Goal: Information Seeking & Learning: Learn about a topic

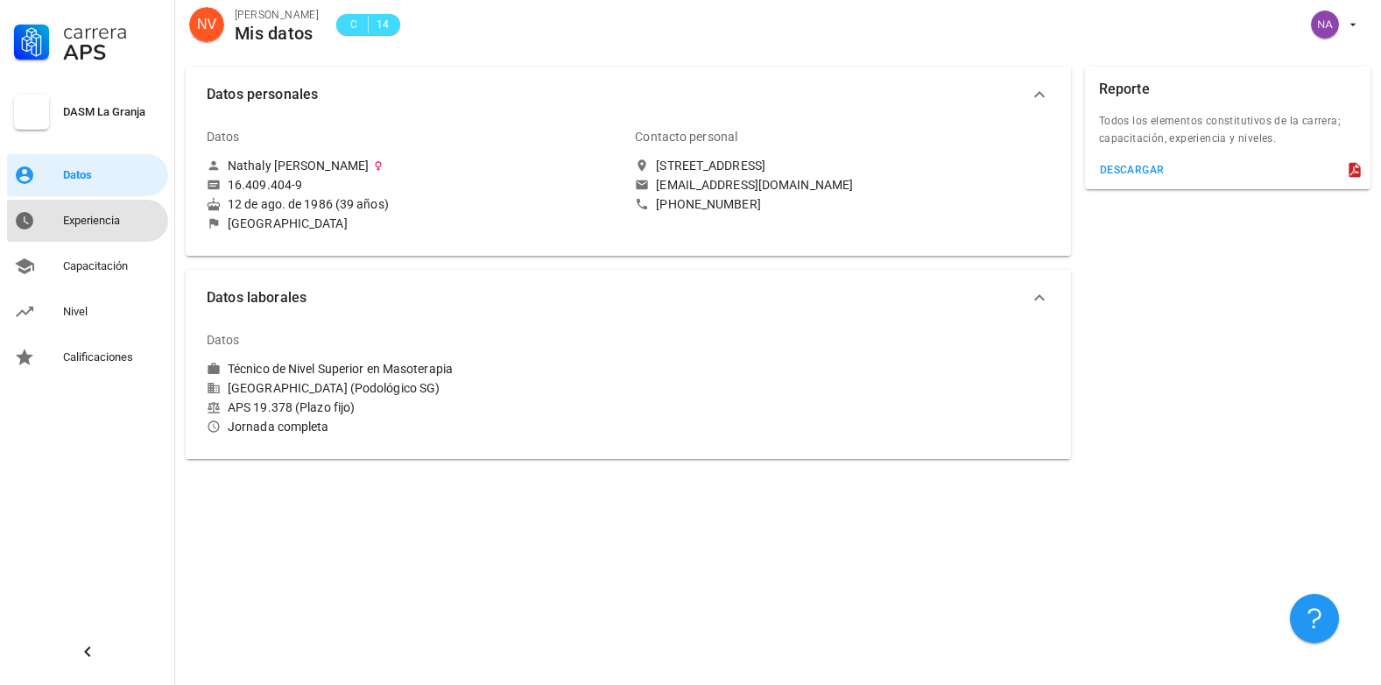
click at [103, 220] on div "Experiencia" at bounding box center [112, 221] width 98 height 14
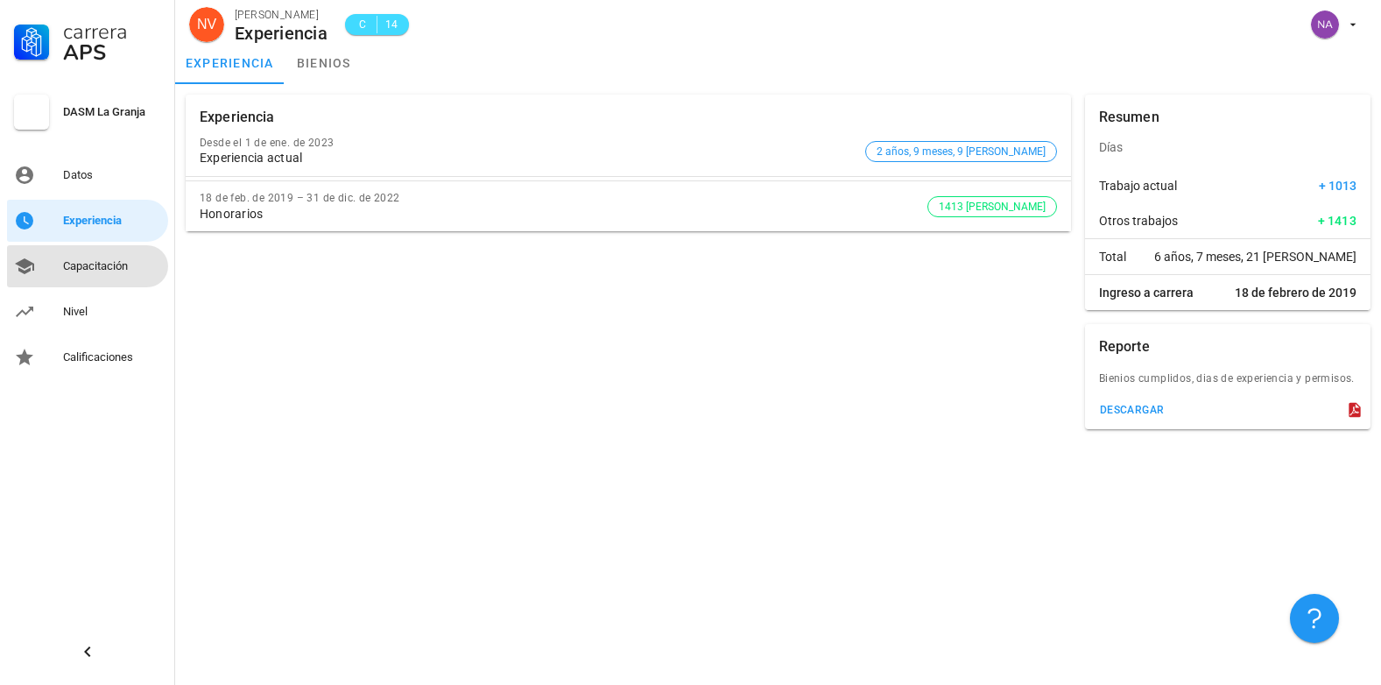
drag, startPoint x: 82, startPoint y: 267, endPoint x: 604, endPoint y: 333, distance: 526.0
click at [82, 267] on div "Capacitación" at bounding box center [112, 266] width 98 height 14
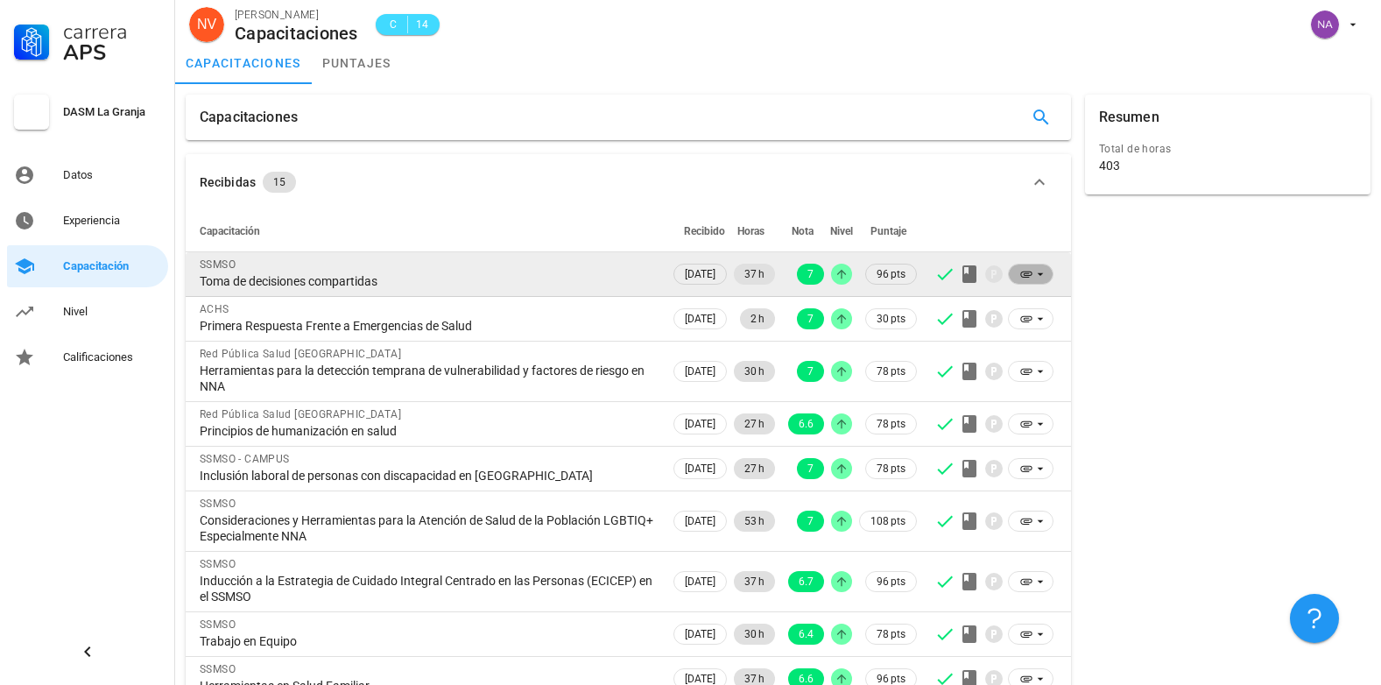
click at [1024, 276] on icon at bounding box center [1026, 274] width 14 height 14
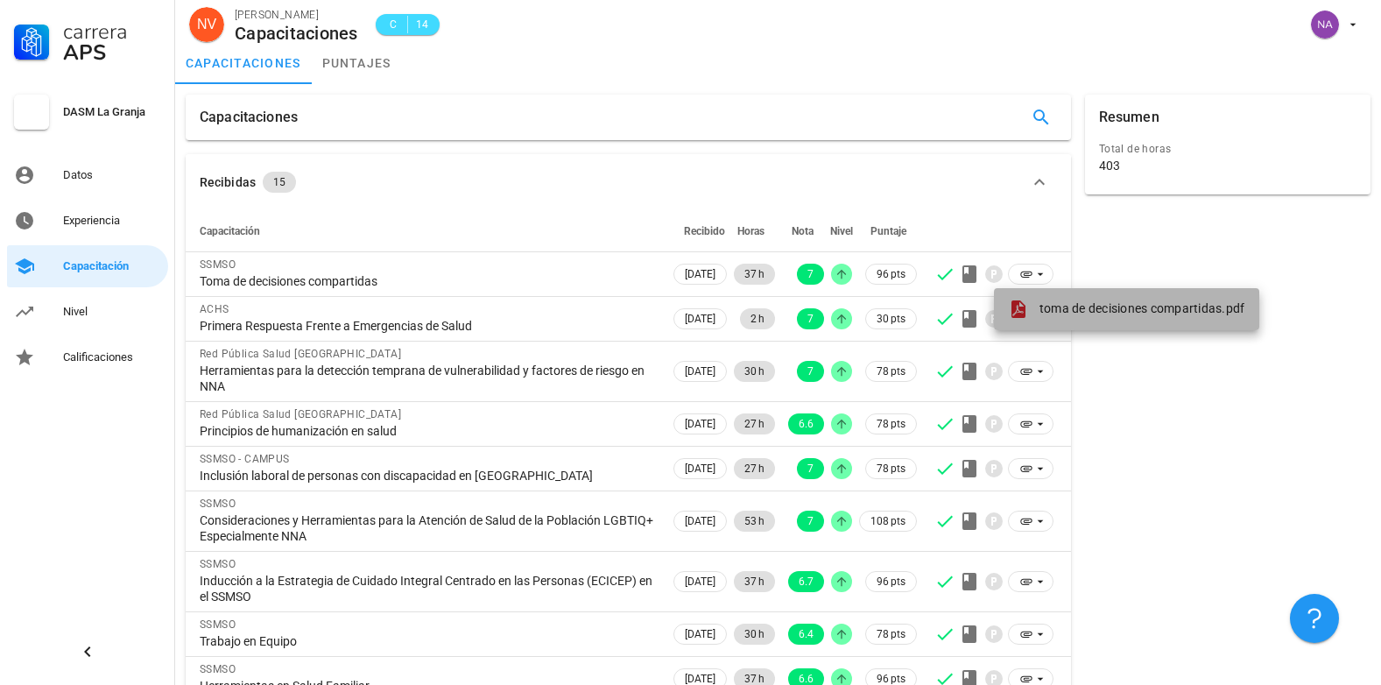
click at [1086, 313] on span "toma de decisiones compartidas.pdf" at bounding box center [1142, 308] width 206 height 14
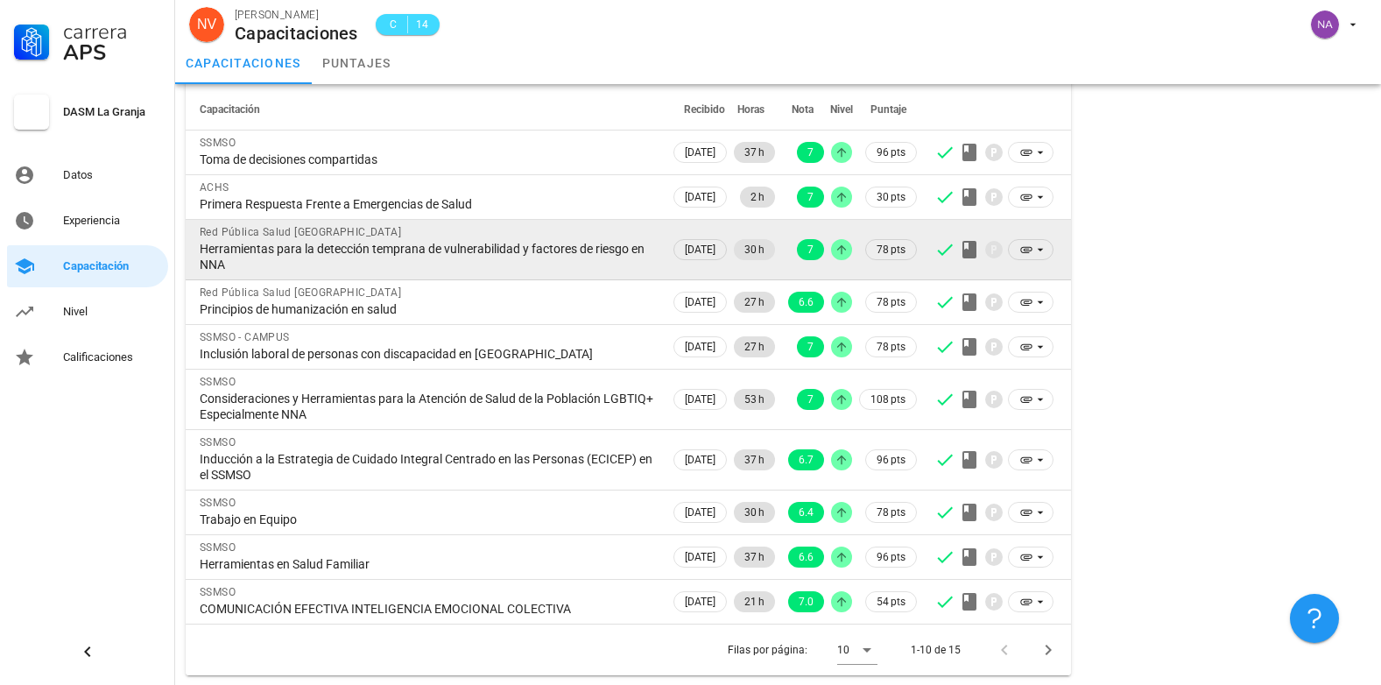
scroll to position [123, 0]
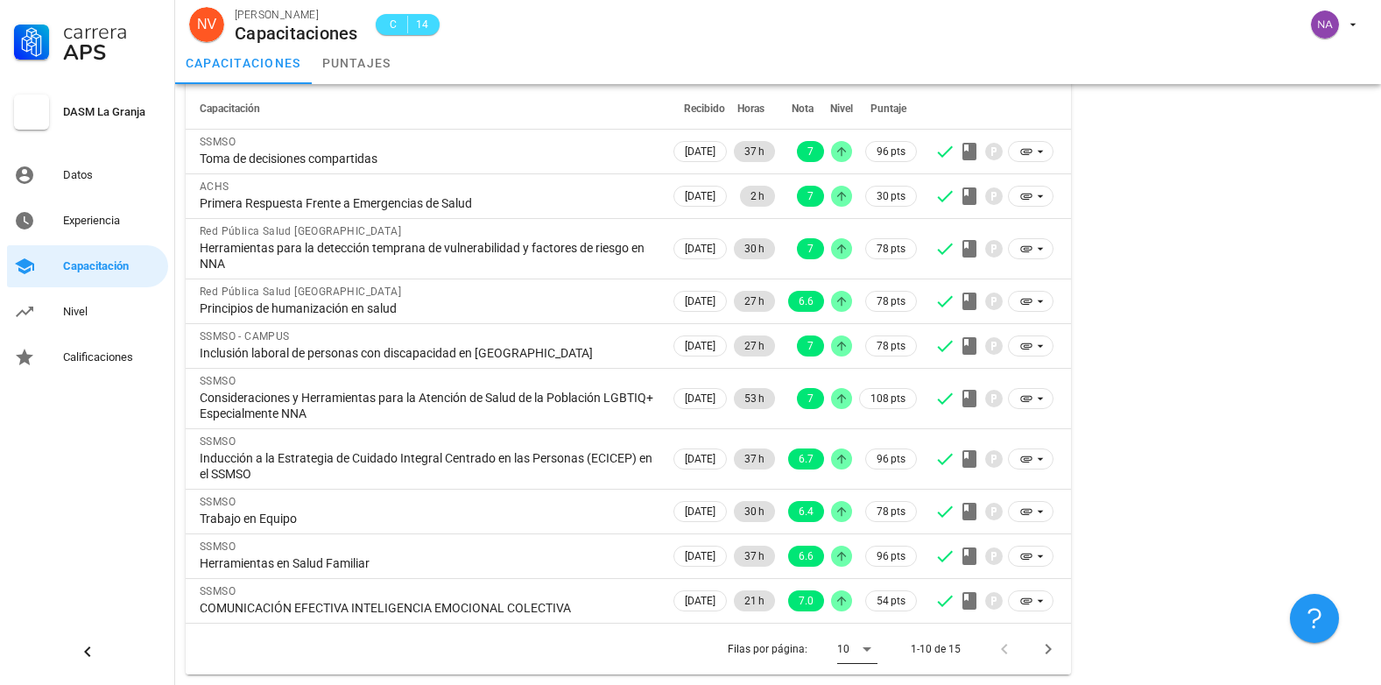
click at [868, 649] on icon at bounding box center [867, 649] width 9 height 4
click at [1046, 649] on icon "Página siguiente" at bounding box center [1048, 648] width 21 height 21
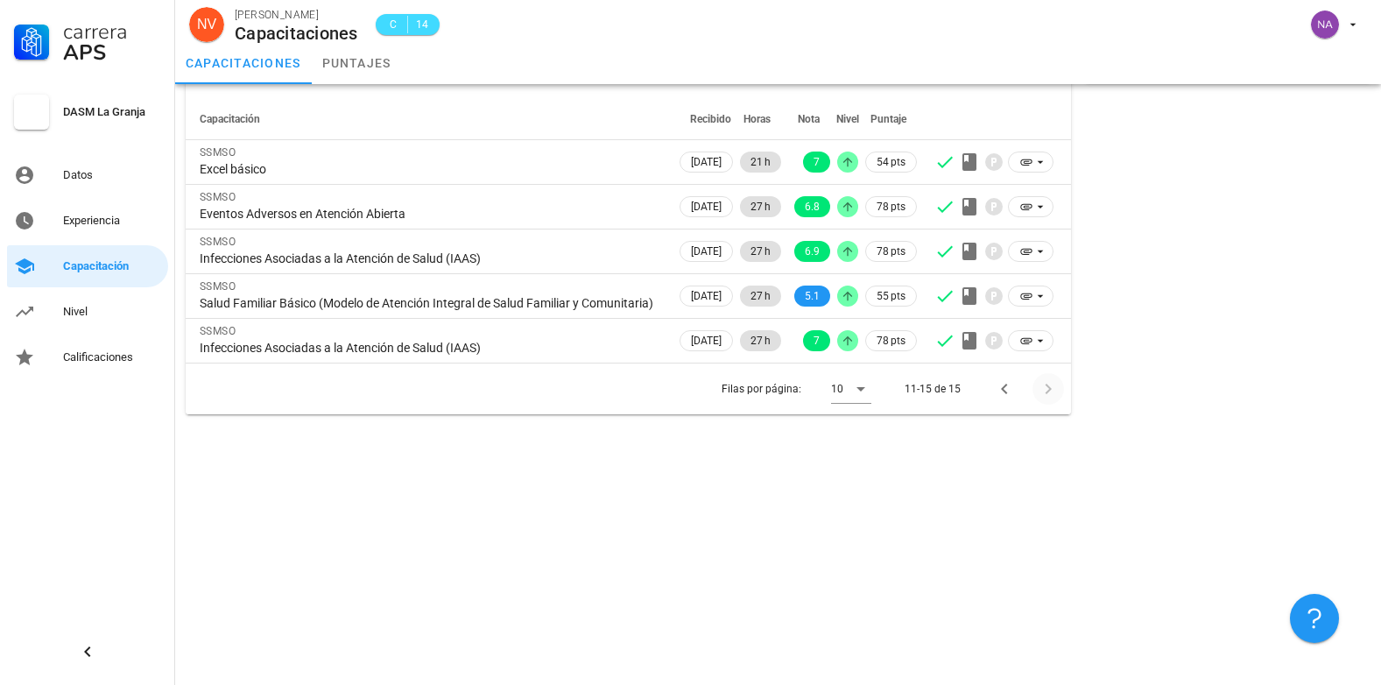
scroll to position [0, 0]
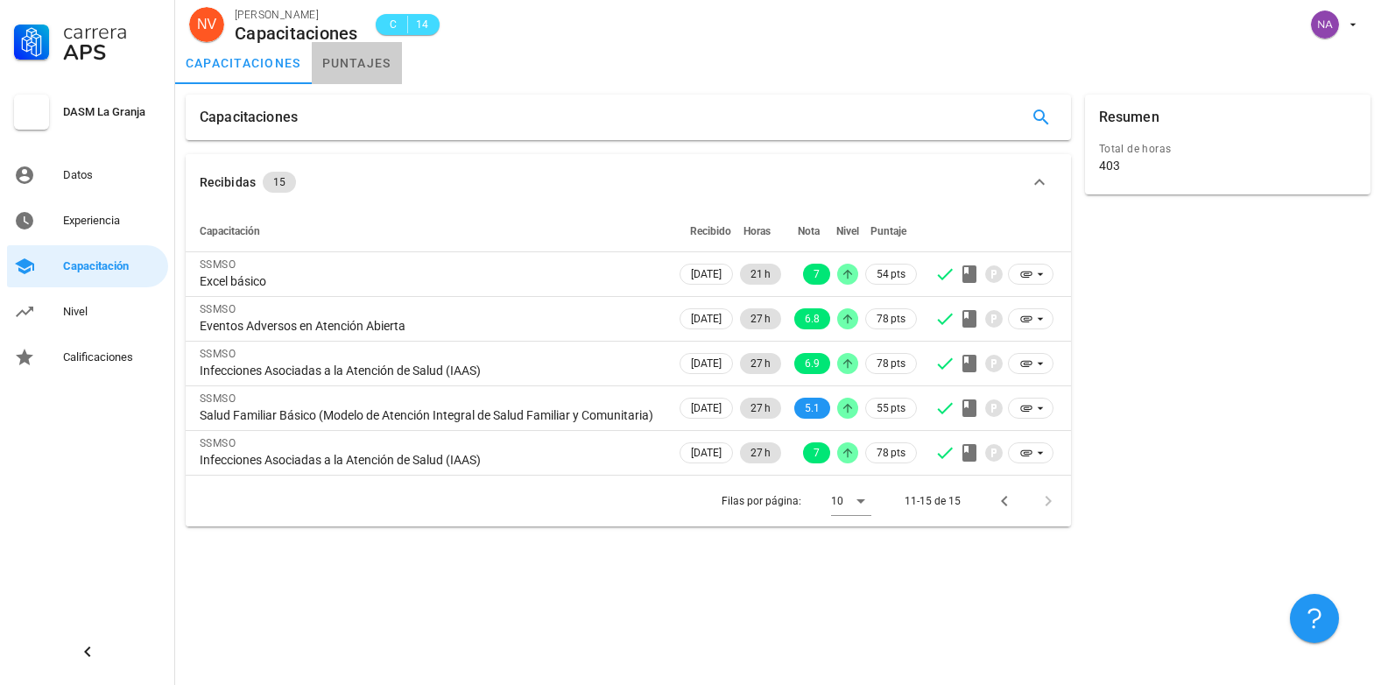
click at [355, 61] on link "puntajes" at bounding box center [357, 63] width 90 height 42
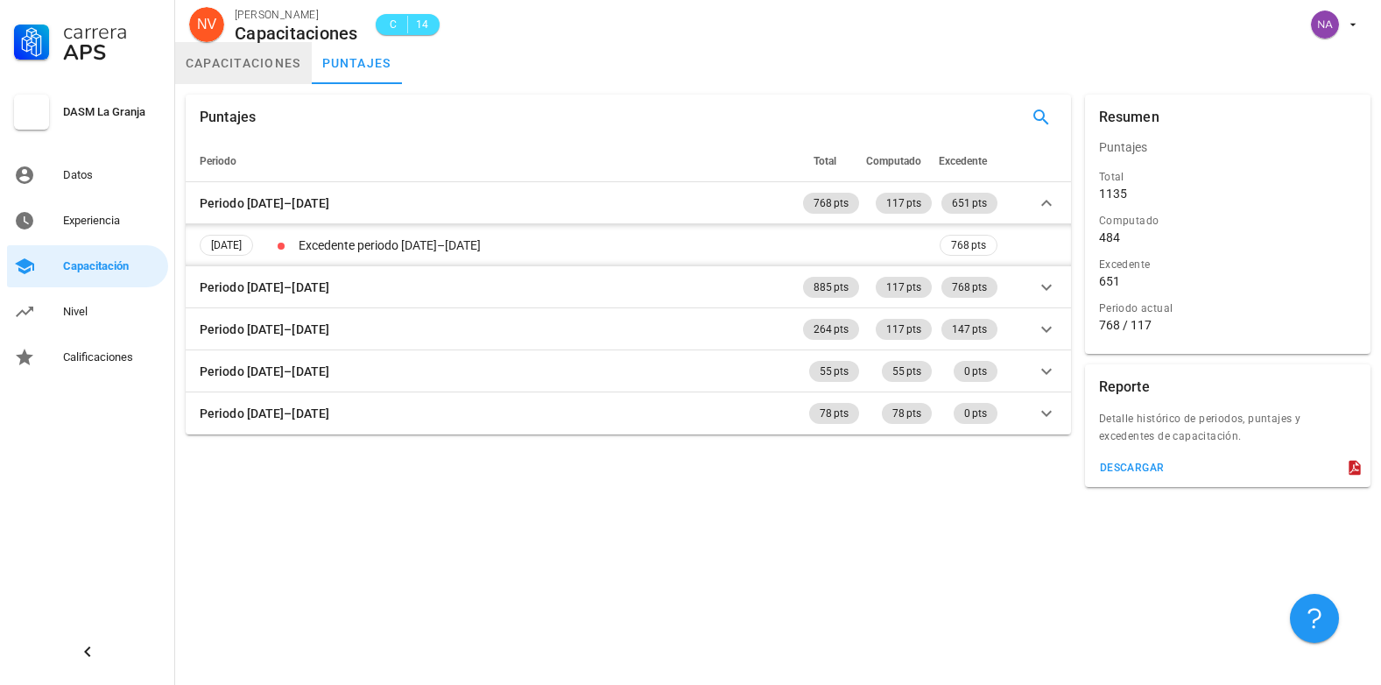
click at [285, 67] on link "capacitaciones" at bounding box center [243, 63] width 137 height 42
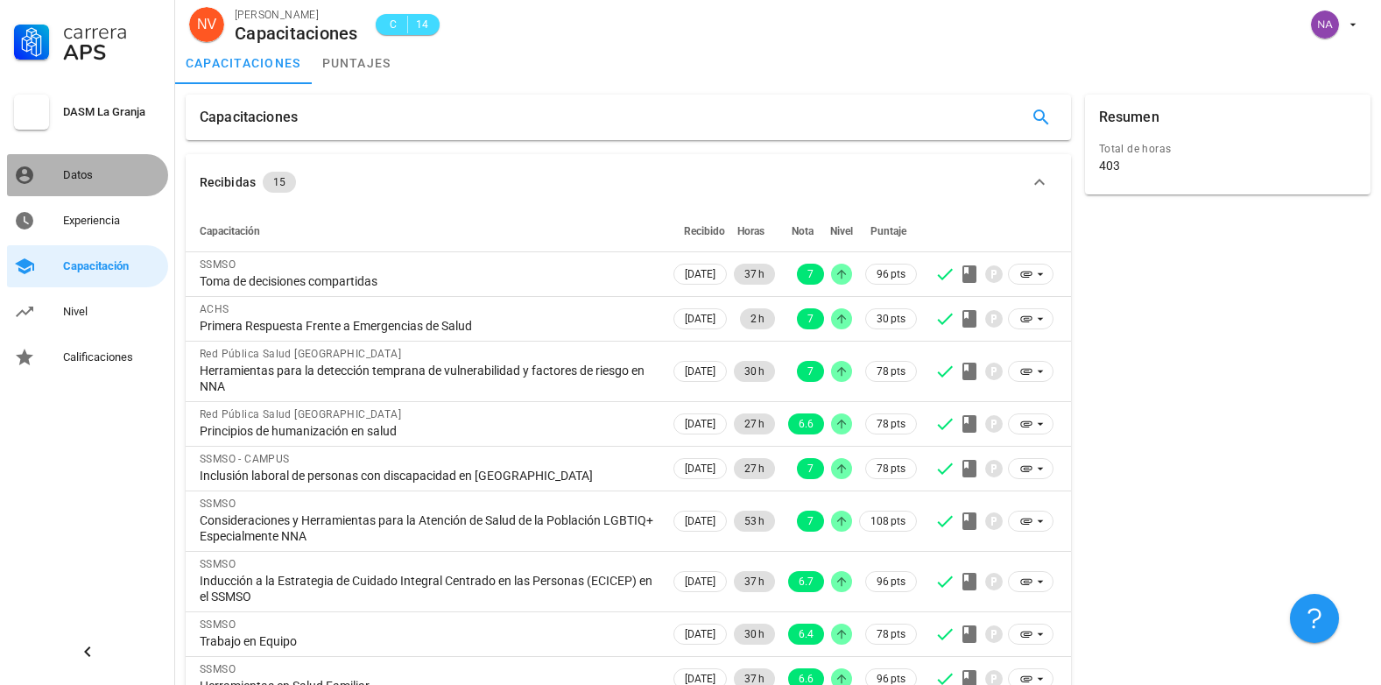
click at [104, 173] on div "Datos" at bounding box center [112, 175] width 98 height 14
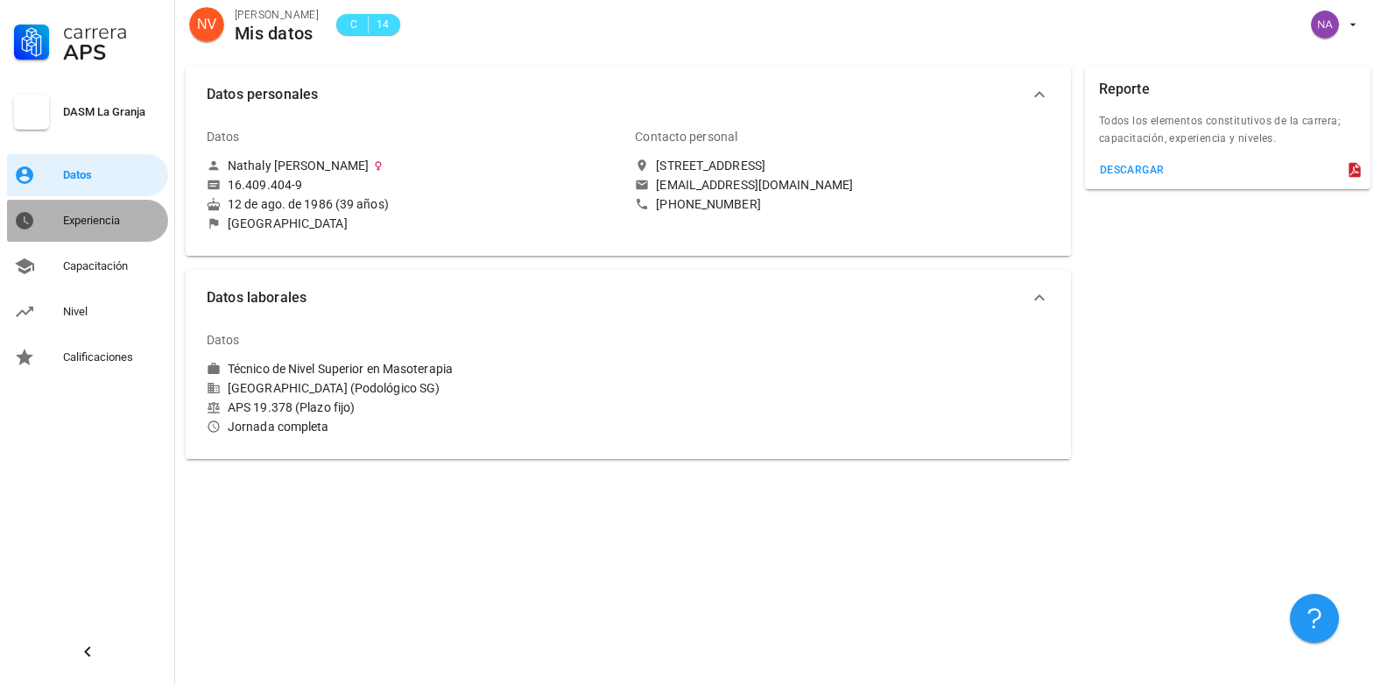
click at [89, 222] on div "Experiencia" at bounding box center [112, 221] width 98 height 14
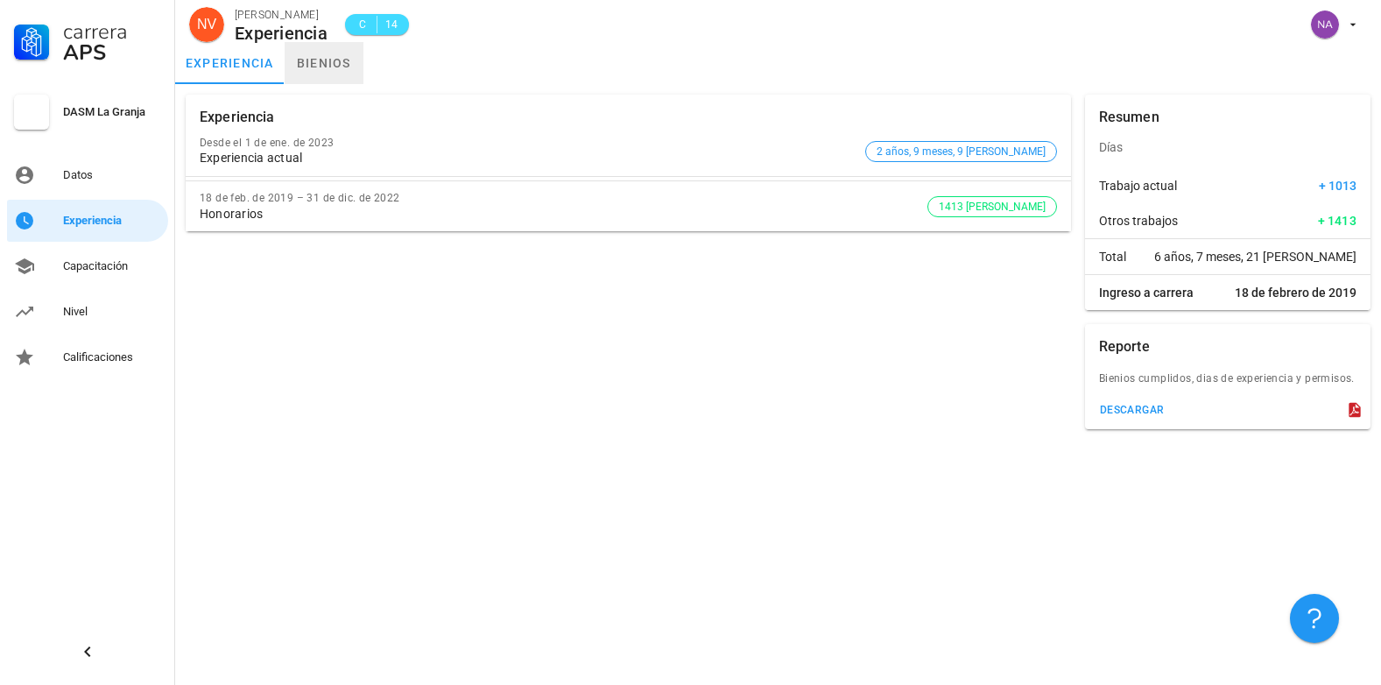
click at [333, 54] on link "bienios" at bounding box center [324, 63] width 79 height 42
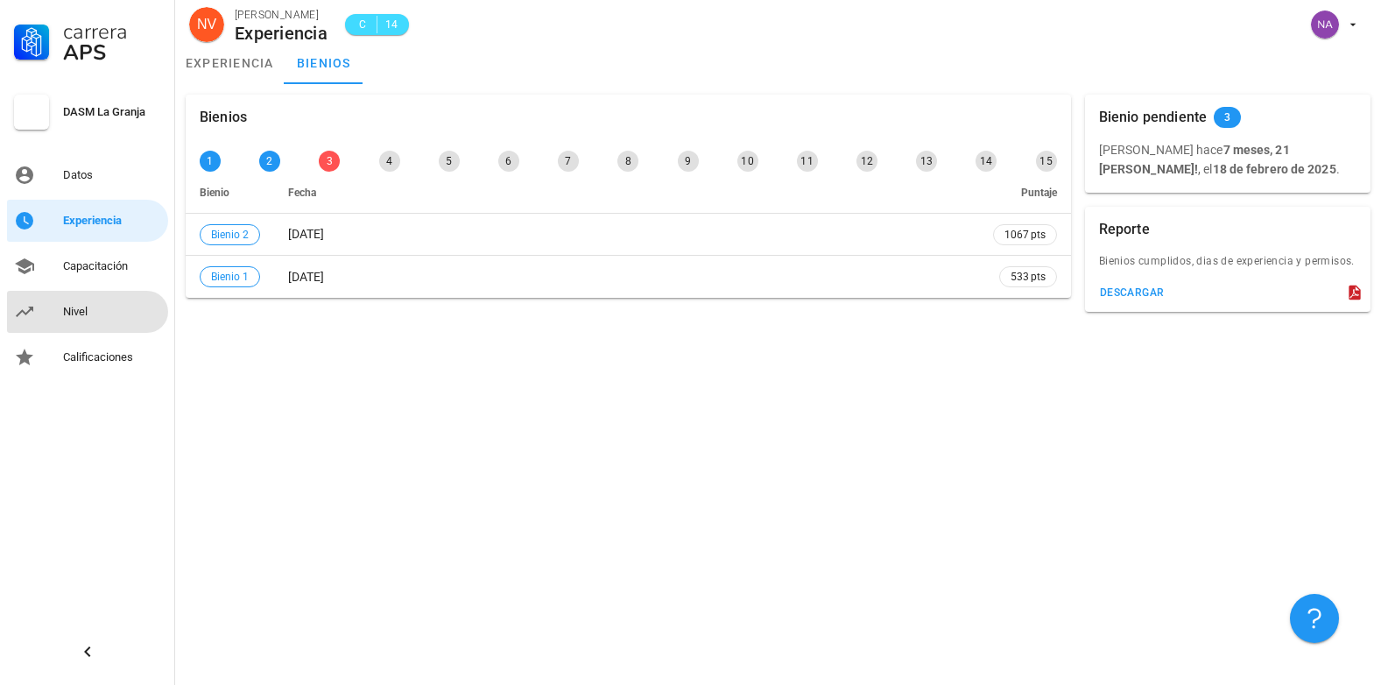
click at [80, 311] on div "Nivel" at bounding box center [112, 312] width 98 height 14
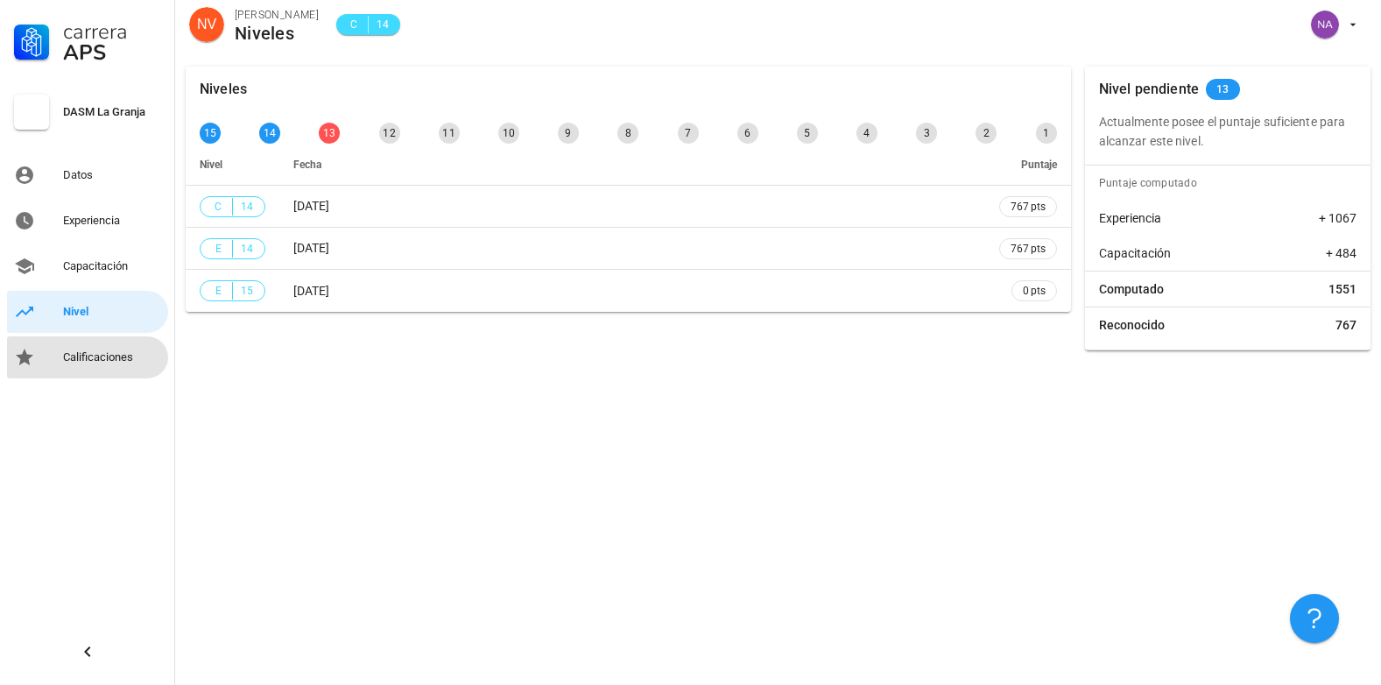
click at [102, 349] on div "Calificaciones" at bounding box center [112, 357] width 98 height 28
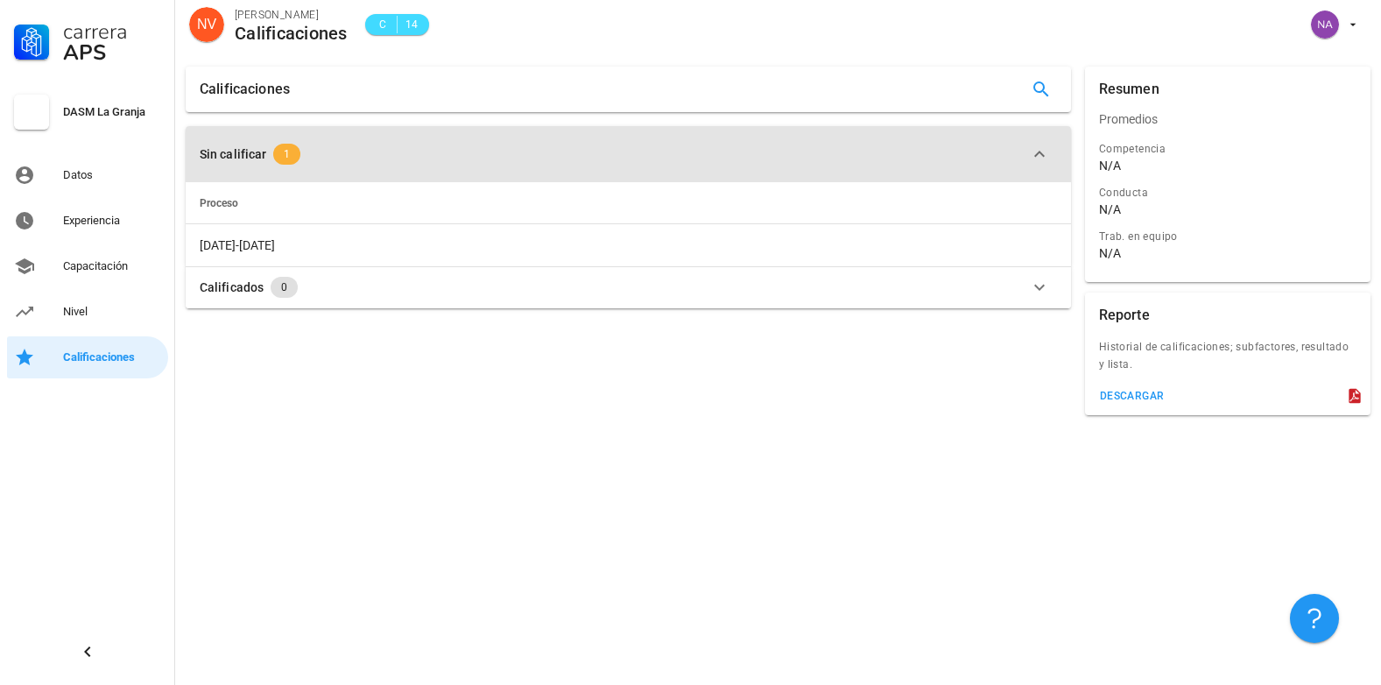
click at [294, 155] on span "1" at bounding box center [286, 154] width 27 height 21
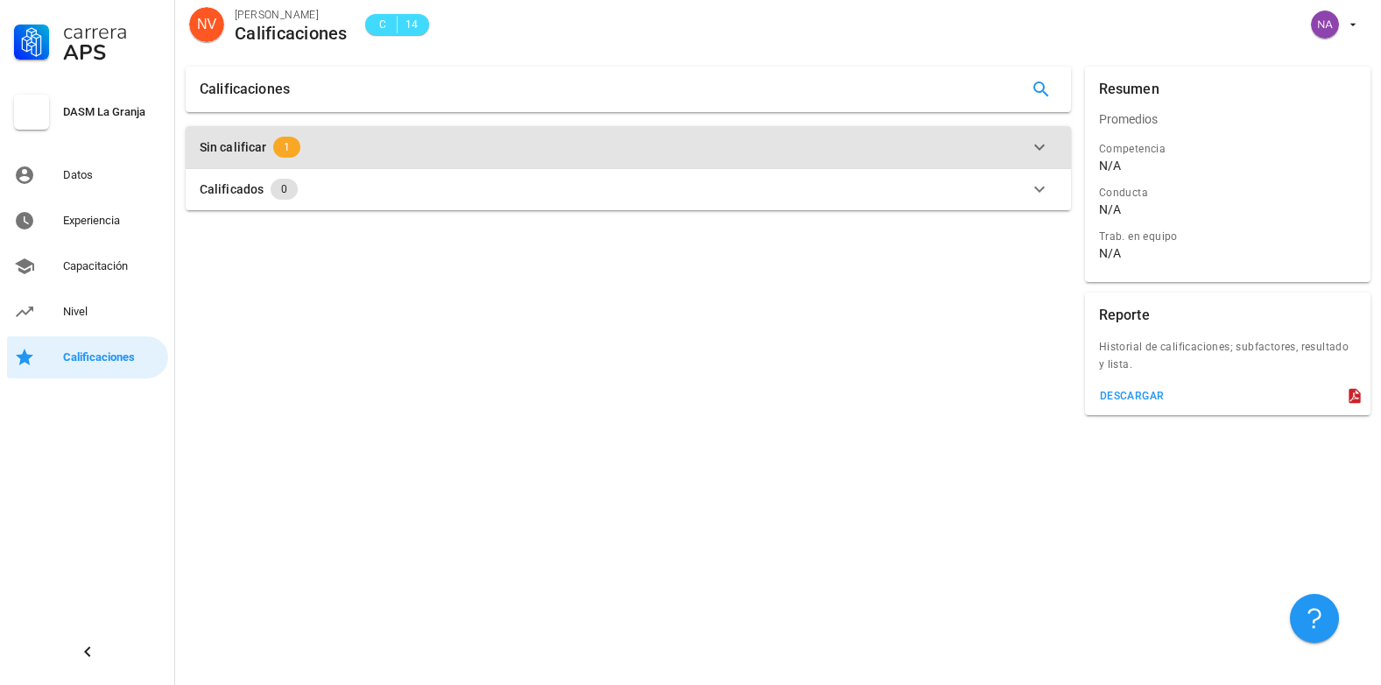
click at [1037, 150] on icon "button" at bounding box center [1039, 147] width 21 height 21
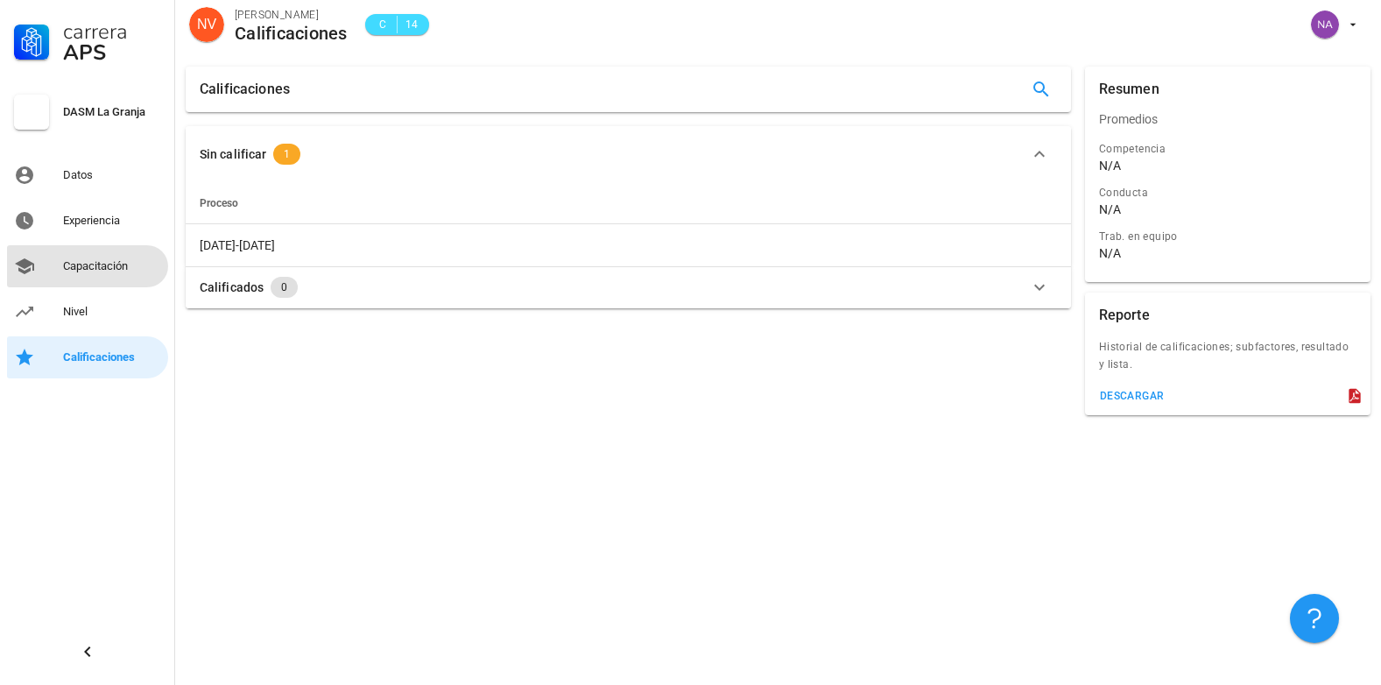
click at [92, 271] on div "Capacitación" at bounding box center [112, 266] width 98 height 14
